Goal: Check status: Check status

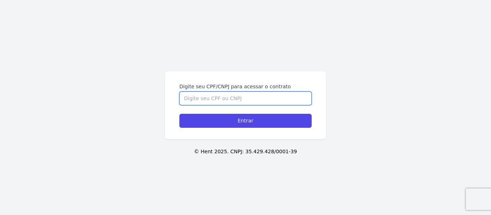
click at [233, 102] on input "Digite seu CPF/CNPJ para acessar o contrato" at bounding box center [245, 99] width 132 height 14
type input "05484211450"
click at [179, 114] on input "Entrar" at bounding box center [245, 121] width 132 height 14
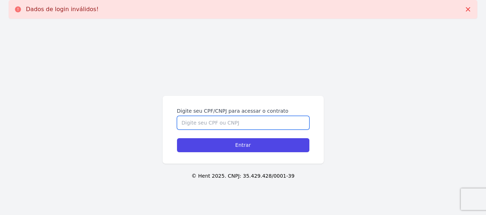
click at [218, 124] on input "Digite seu CPF/CNPJ para acessar o contrato" at bounding box center [243, 123] width 132 height 14
type input "05484211450"
click at [177, 138] on input "Entrar" at bounding box center [243, 145] width 132 height 14
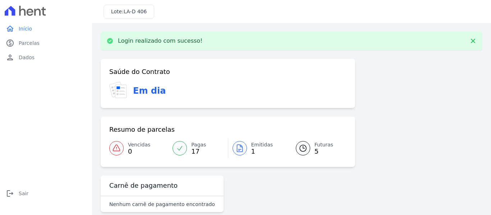
click at [247, 149] on link "Emitidas 1" at bounding box center [257, 148] width 59 height 20
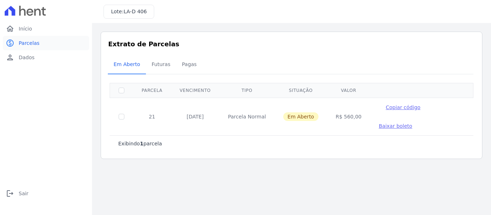
click at [39, 43] on link "paid Parcelas" at bounding box center [46, 43] width 86 height 14
click at [32, 28] on link "home Início" at bounding box center [46, 29] width 86 height 14
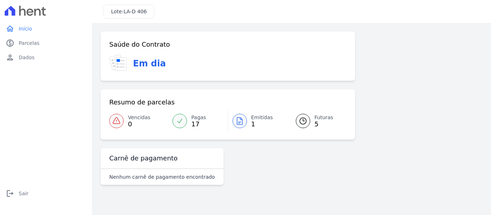
click at [310, 119] on div at bounding box center [303, 121] width 14 height 14
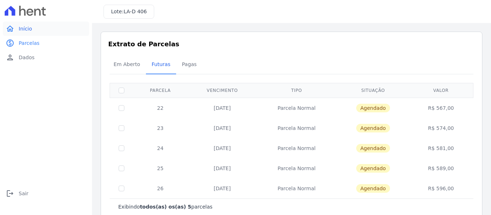
click at [23, 28] on span "Início" at bounding box center [25, 28] width 13 height 7
